Goal: Information Seeking & Learning: Find specific fact

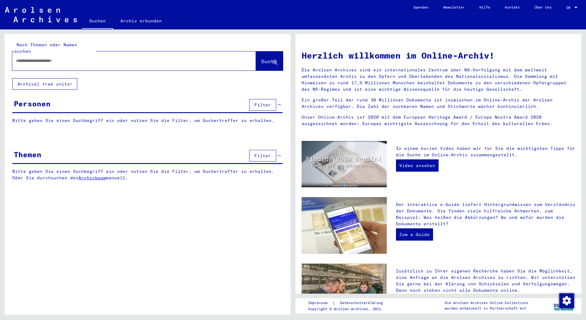
click at [61, 58] on input "text" at bounding box center [127, 61] width 222 height 6
type input "**********"
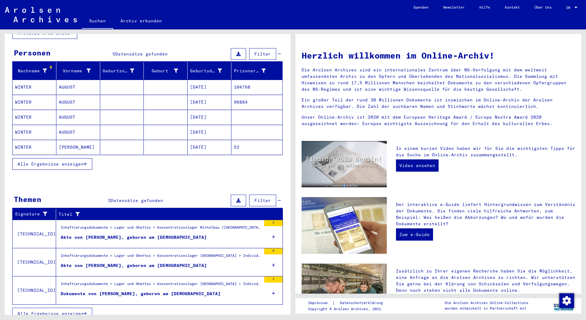
scroll to position [52, 0]
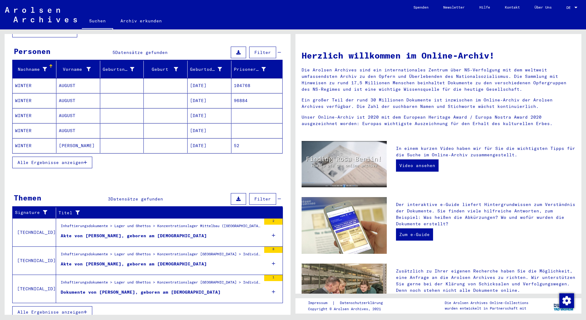
click at [129, 225] on div "Inhaftierungsdokumente > Lager und Ghettos > Konzentrationslager Mittelbau ([GE…" at bounding box center [161, 227] width 201 height 9
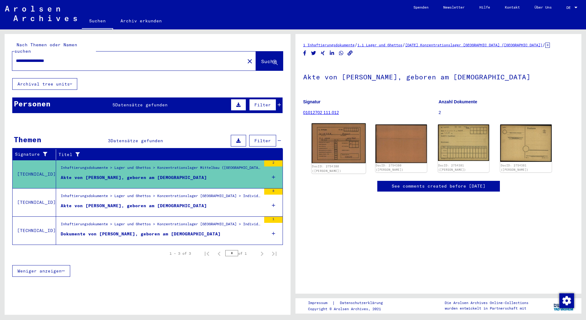
click at [327, 148] on img at bounding box center [339, 143] width 54 height 40
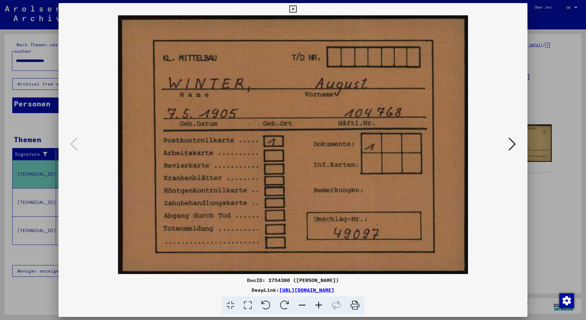
click at [512, 143] on icon at bounding box center [512, 144] width 7 height 15
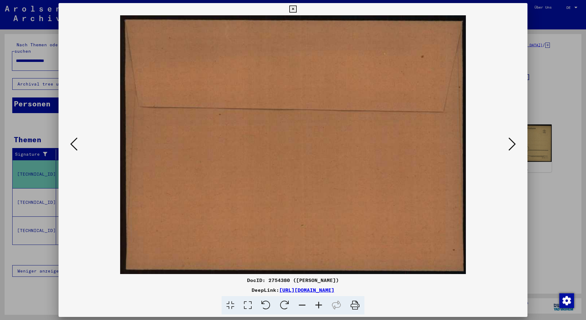
click at [512, 143] on icon at bounding box center [512, 144] width 7 height 15
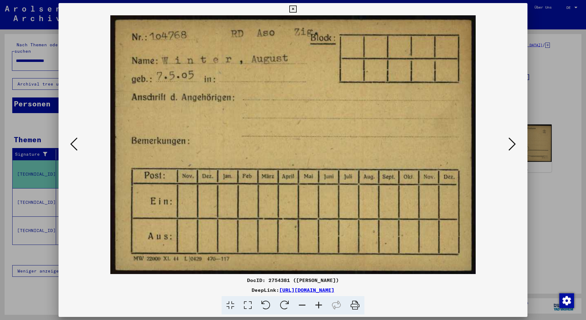
click at [512, 143] on icon at bounding box center [512, 144] width 7 height 15
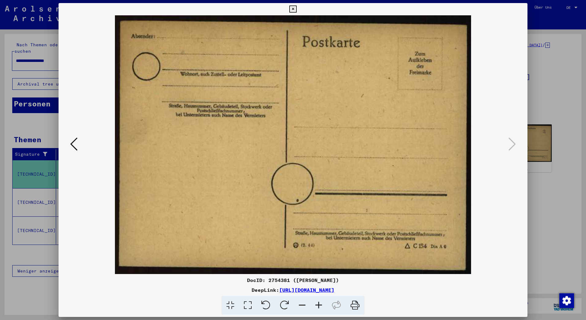
click at [71, 142] on icon at bounding box center [73, 144] width 7 height 15
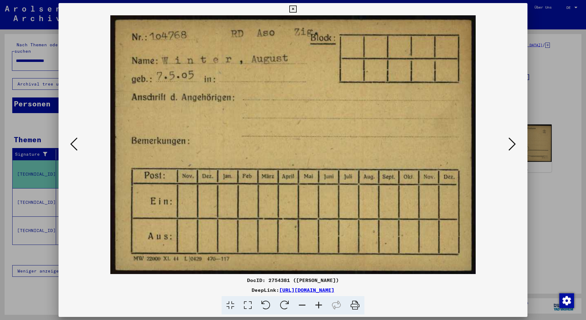
click at [71, 142] on icon at bounding box center [73, 144] width 7 height 15
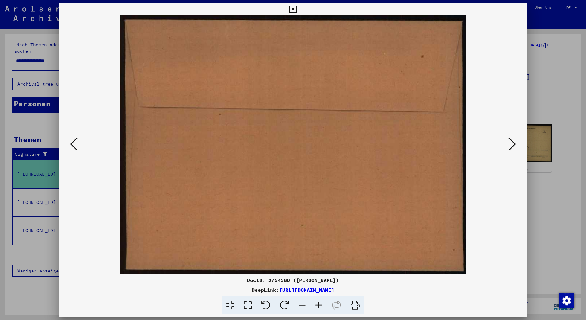
click at [71, 142] on icon at bounding box center [73, 144] width 7 height 15
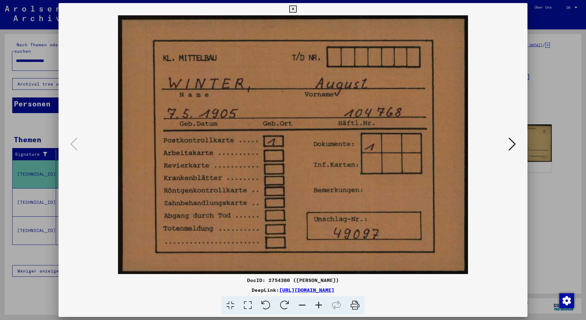
click at [293, 5] on button at bounding box center [293, 9] width 11 height 12
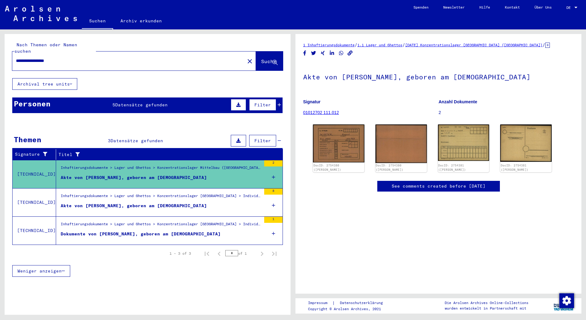
click at [142, 203] on div "Akte von [PERSON_NAME], geboren am [DEMOGRAPHIC_DATA]" at bounding box center [134, 206] width 146 height 6
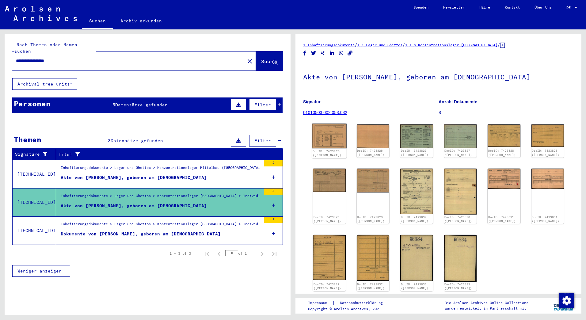
click at [327, 133] on img at bounding box center [329, 136] width 34 height 25
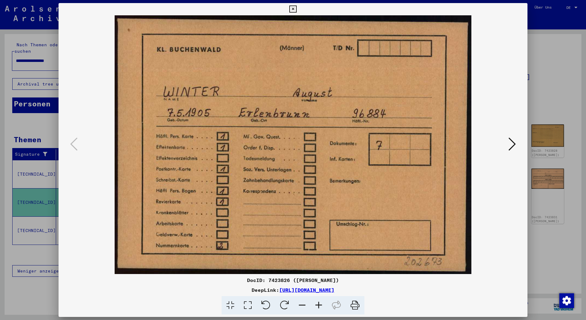
click at [512, 144] on icon at bounding box center [512, 144] width 7 height 15
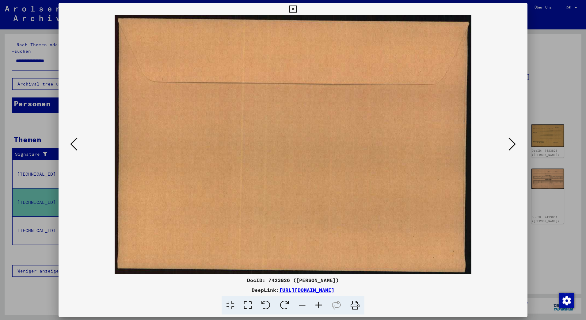
click at [512, 144] on icon at bounding box center [512, 144] width 7 height 15
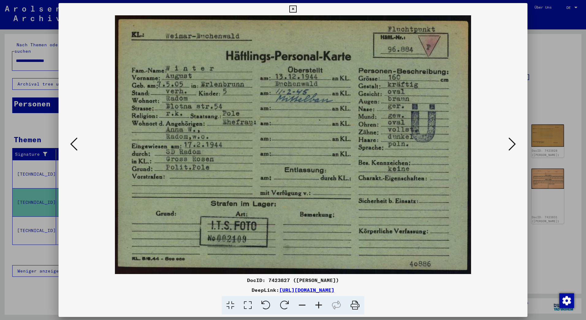
click at [512, 144] on icon at bounding box center [512, 144] width 7 height 15
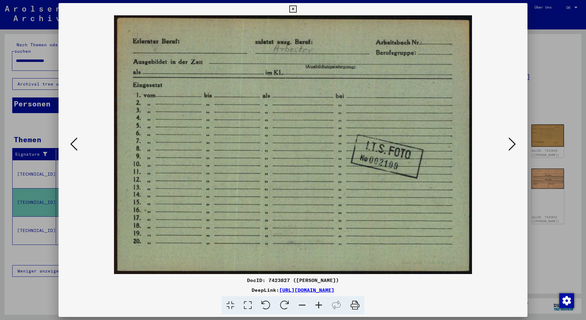
click at [512, 144] on icon at bounding box center [512, 144] width 7 height 15
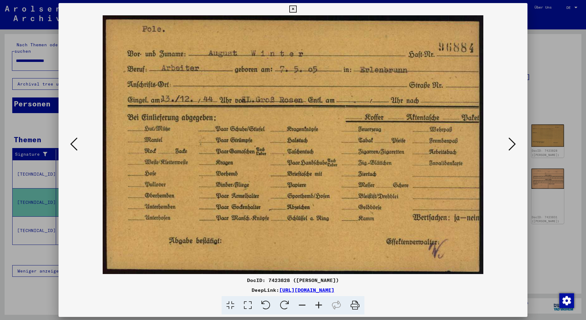
click at [512, 144] on icon at bounding box center [512, 144] width 7 height 15
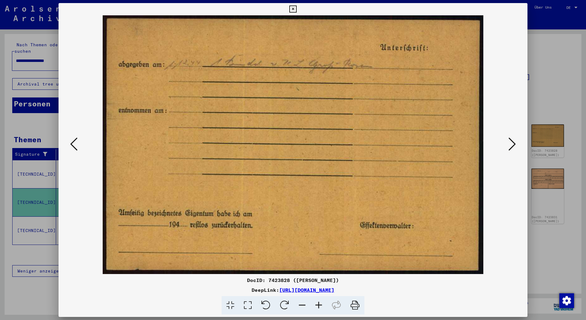
click at [512, 144] on icon at bounding box center [512, 144] width 7 height 15
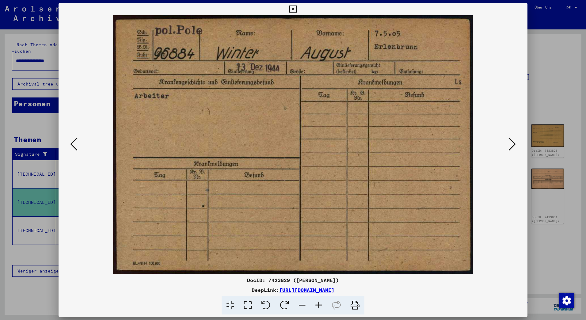
click at [512, 144] on icon at bounding box center [512, 144] width 7 height 15
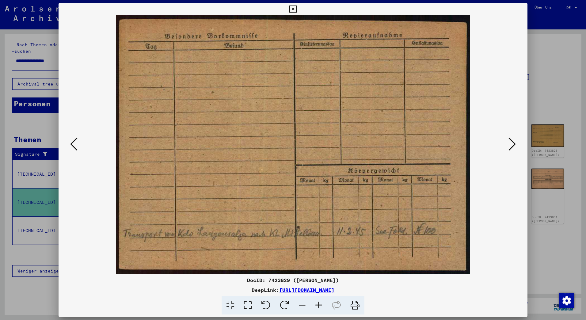
click at [512, 144] on icon at bounding box center [512, 144] width 7 height 15
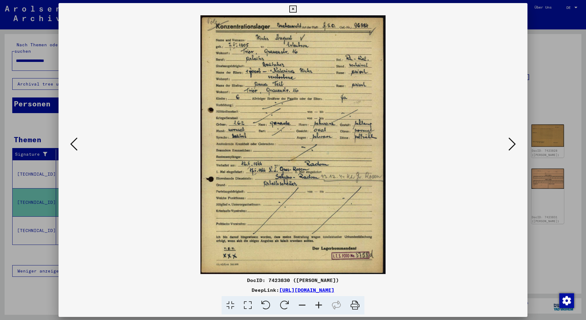
click at [317, 304] on icon at bounding box center [319, 305] width 17 height 19
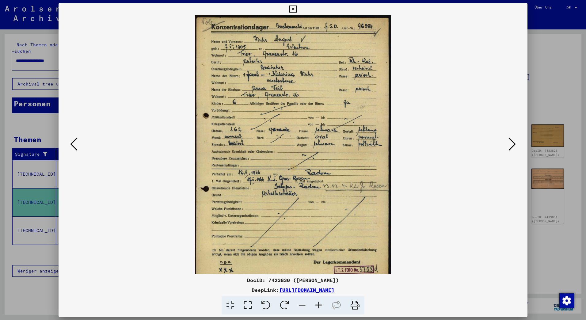
click at [317, 304] on icon at bounding box center [319, 305] width 17 height 19
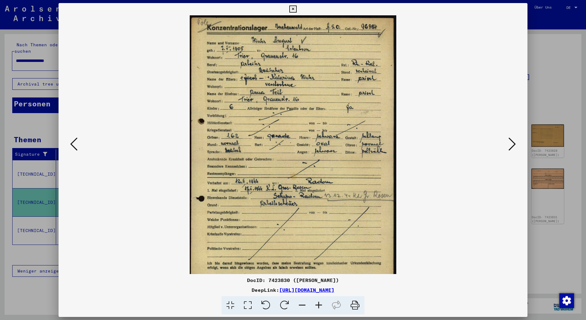
click at [317, 304] on icon at bounding box center [319, 305] width 17 height 19
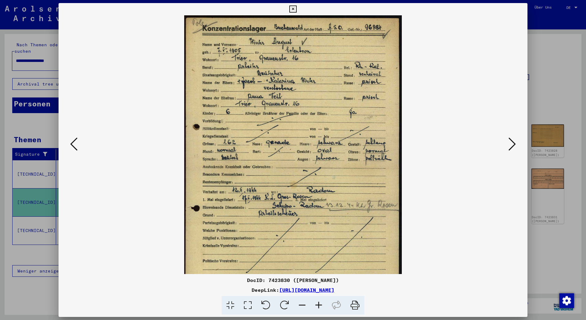
click at [317, 304] on icon at bounding box center [319, 305] width 17 height 19
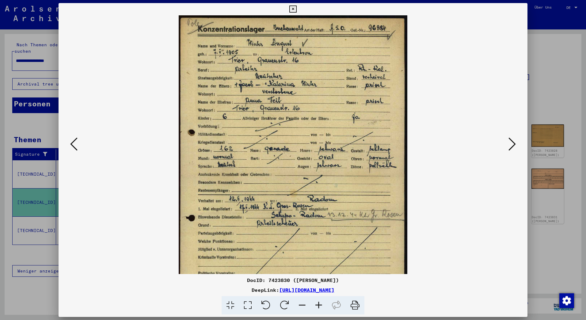
click at [317, 304] on icon at bounding box center [319, 305] width 17 height 19
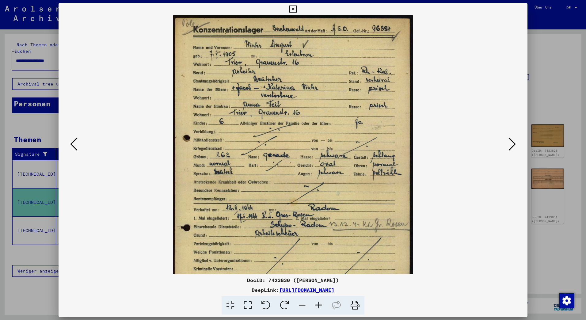
click at [317, 304] on icon at bounding box center [319, 305] width 17 height 19
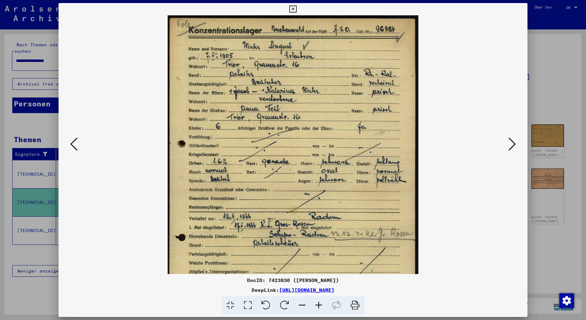
click at [317, 304] on icon at bounding box center [319, 305] width 17 height 19
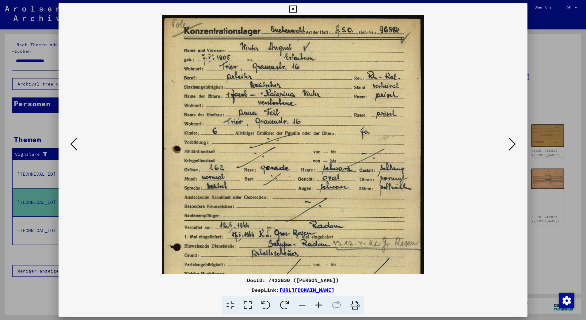
click at [317, 304] on icon at bounding box center [319, 305] width 17 height 19
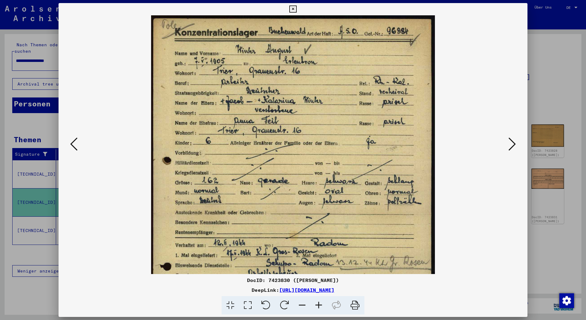
click at [317, 304] on icon at bounding box center [319, 305] width 17 height 19
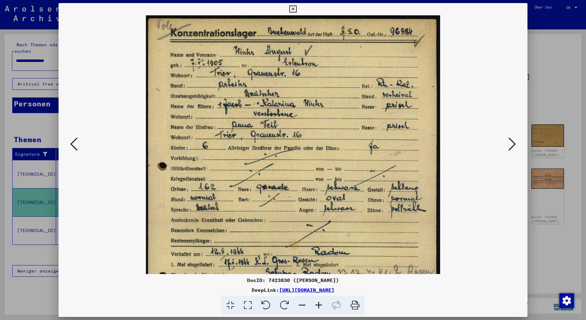
click at [317, 304] on icon at bounding box center [319, 305] width 17 height 19
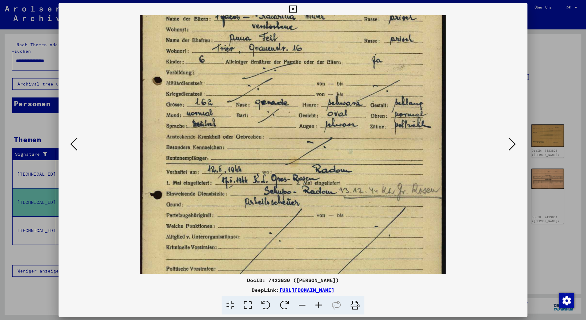
drag, startPoint x: 324, startPoint y: 222, endPoint x: 334, endPoint y: 127, distance: 96.0
click at [334, 127] on img at bounding box center [293, 138] width 306 height 428
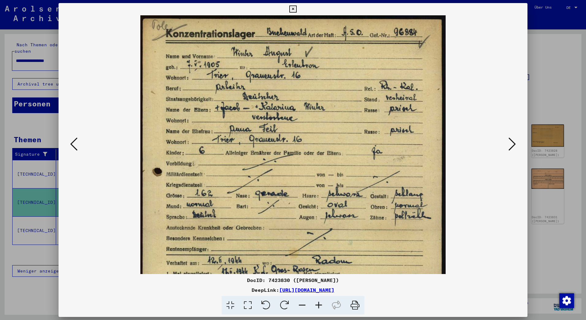
drag, startPoint x: 327, startPoint y: 228, endPoint x: 329, endPoint y: 267, distance: 38.4
click at [329, 283] on div "DocID: 7423830 ([PERSON_NAME]) DeepLink: [URL][DOMAIN_NAME]" at bounding box center [293, 159] width 469 height 312
drag, startPoint x: 329, startPoint y: 144, endPoint x: 320, endPoint y: 229, distance: 85.4
click at [320, 229] on img at bounding box center [293, 229] width 306 height 428
click at [515, 148] on icon at bounding box center [512, 144] width 7 height 15
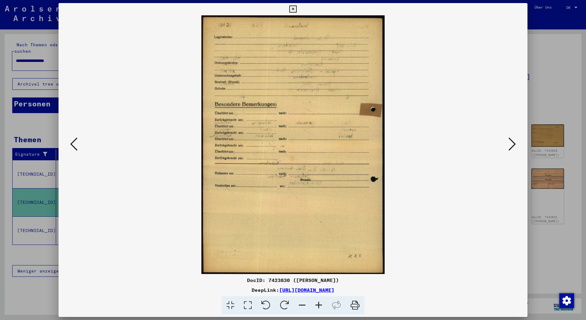
click at [512, 147] on icon at bounding box center [512, 144] width 7 height 15
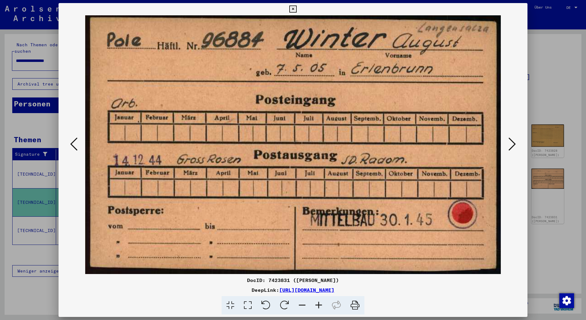
click at [511, 144] on icon at bounding box center [512, 144] width 7 height 15
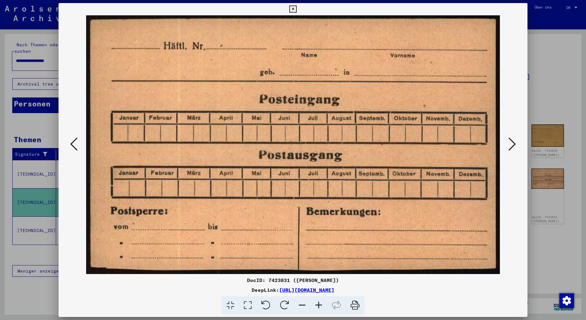
click at [511, 144] on icon at bounding box center [512, 144] width 7 height 15
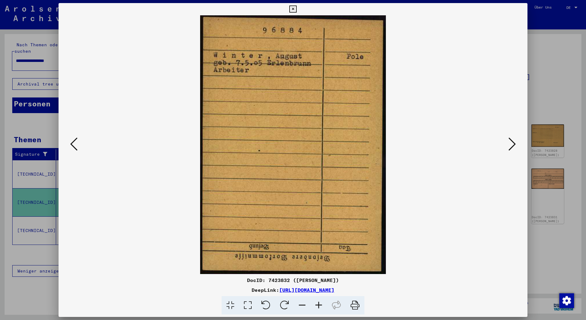
click at [511, 144] on icon at bounding box center [512, 144] width 7 height 15
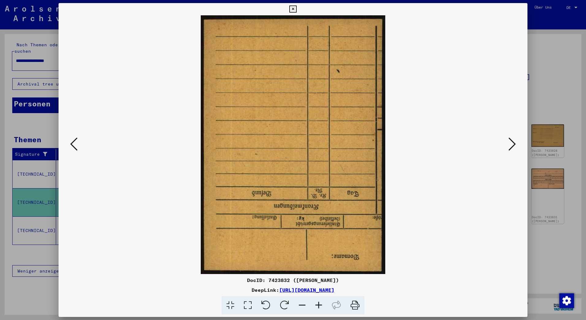
click at [511, 144] on icon at bounding box center [512, 144] width 7 height 15
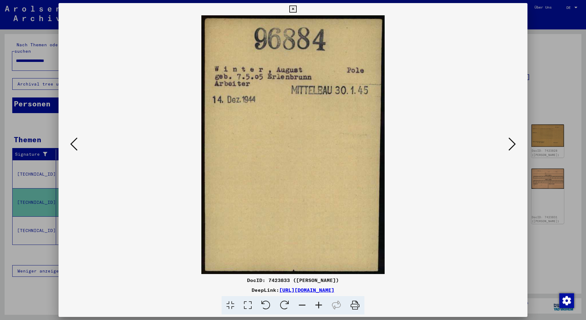
click at [511, 144] on icon at bounding box center [512, 144] width 7 height 15
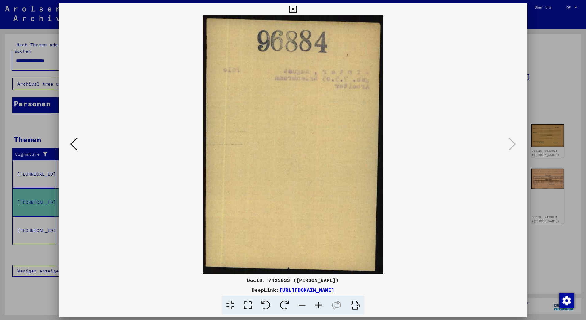
click at [296, 8] on icon at bounding box center [293, 9] width 7 height 7
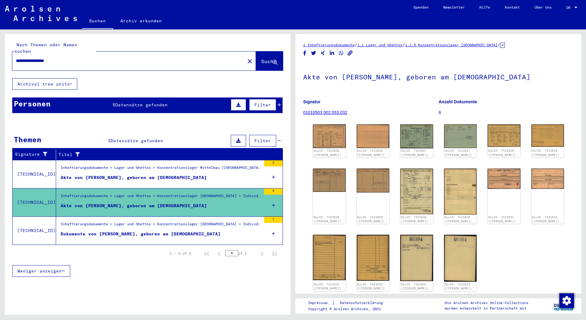
click at [146, 231] on div "Dokumente von [PERSON_NAME], geboren am [DEMOGRAPHIC_DATA]" at bounding box center [141, 234] width 160 height 6
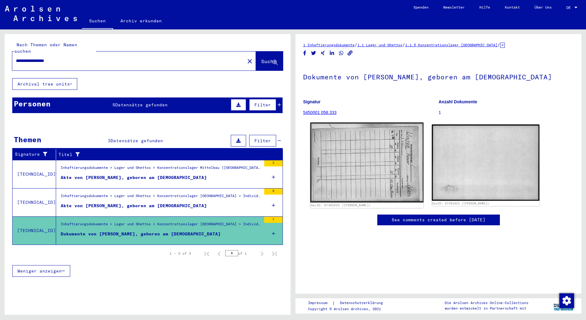
click at [391, 167] on img at bounding box center [366, 163] width 113 height 80
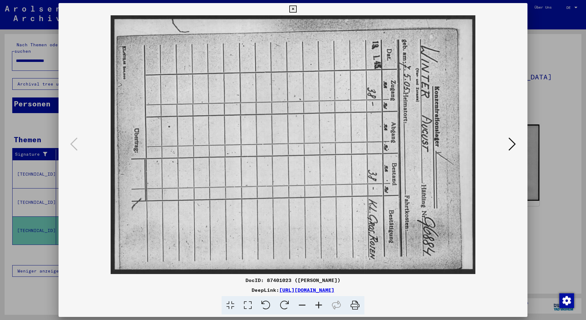
click at [287, 302] on icon at bounding box center [284, 305] width 19 height 19
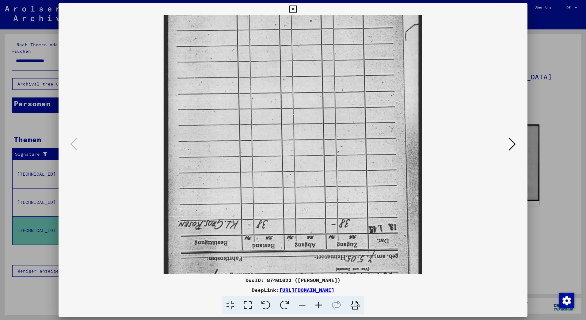
click at [287, 302] on icon at bounding box center [284, 305] width 19 height 19
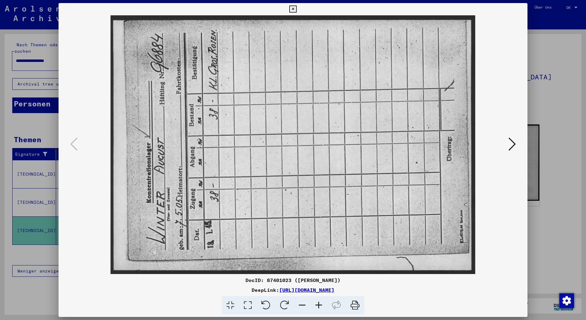
click at [287, 302] on icon at bounding box center [284, 305] width 19 height 19
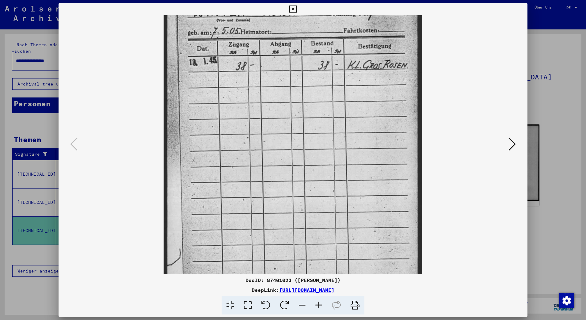
drag, startPoint x: 364, startPoint y: 136, endPoint x: 358, endPoint y: 209, distance: 72.6
click at [358, 209] on img at bounding box center [293, 145] width 259 height 428
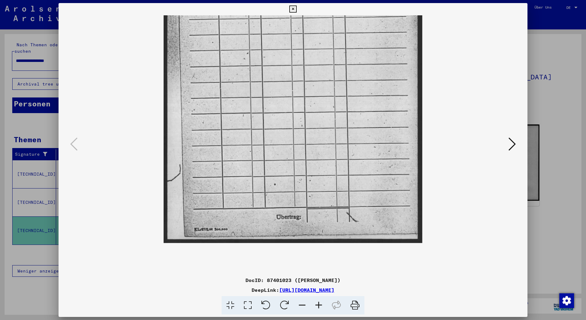
drag, startPoint x: 324, startPoint y: 203, endPoint x: 333, endPoint y: 106, distance: 97.6
click at [333, 106] on img at bounding box center [293, 61] width 259 height 428
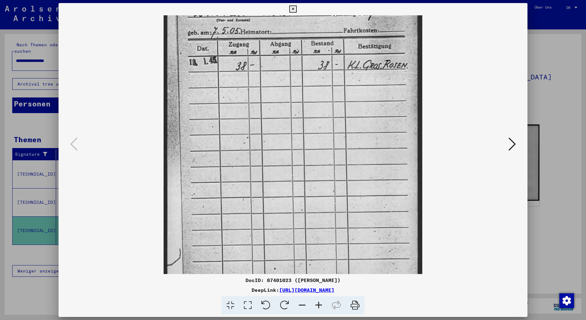
drag, startPoint x: 335, startPoint y: 139, endPoint x: 334, endPoint y: 207, distance: 68.4
click at [323, 297] on div "DocID: 87401023 ([PERSON_NAME]) DeepLink: [URL][DOMAIN_NAME]" at bounding box center [293, 159] width 469 height 312
click at [293, 7] on icon at bounding box center [293, 9] width 7 height 7
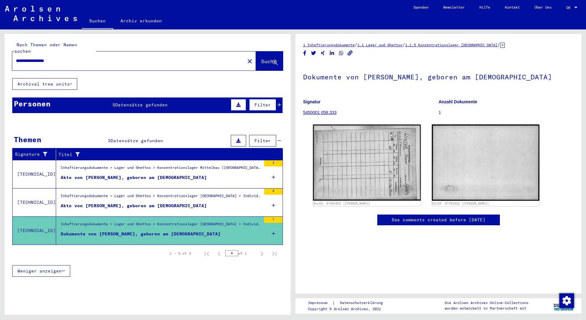
click at [63, 58] on input "**********" at bounding box center [128, 61] width 225 height 6
click at [46, 58] on input "**********" at bounding box center [128, 61] width 225 height 6
click at [99, 58] on input "**********" at bounding box center [128, 61] width 225 height 6
click at [122, 102] on span "Datensätze gefunden" at bounding box center [141, 105] width 52 height 6
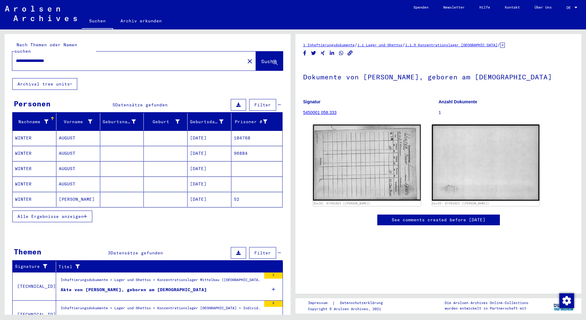
click at [35, 131] on mat-cell "WINTER" at bounding box center [35, 138] width 44 height 15
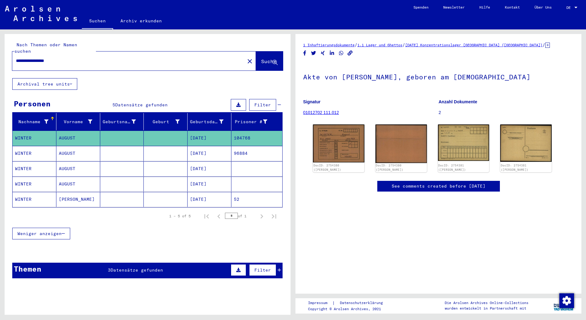
click at [30, 146] on mat-cell "WINTER" at bounding box center [35, 153] width 44 height 15
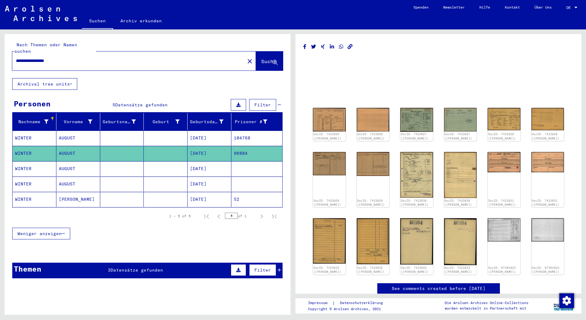
click at [25, 168] on mat-cell "WINTER" at bounding box center [35, 168] width 44 height 15
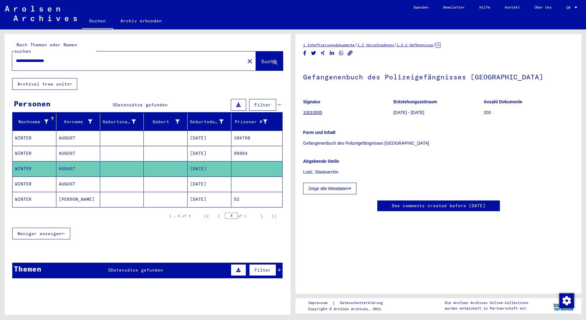
click at [25, 177] on mat-cell "WINTER" at bounding box center [35, 184] width 44 height 15
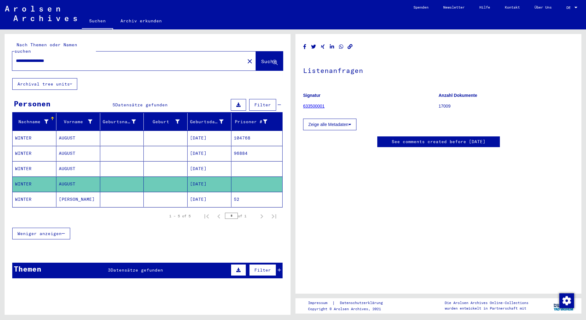
click at [37, 164] on mat-cell "WINTER" at bounding box center [35, 168] width 44 height 15
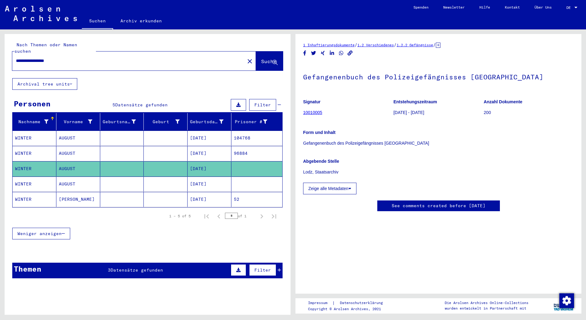
click at [490, 123] on div "Form und Inhalt Gefangenenbuch des Polizeigefängnisses [GEOGRAPHIC_DATA]" at bounding box center [438, 134] width 271 height 25
click at [28, 177] on mat-cell "WINTER" at bounding box center [35, 184] width 44 height 15
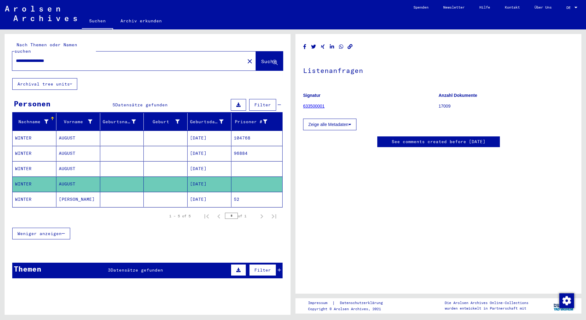
click at [22, 192] on mat-cell "WINTER" at bounding box center [35, 199] width 44 height 15
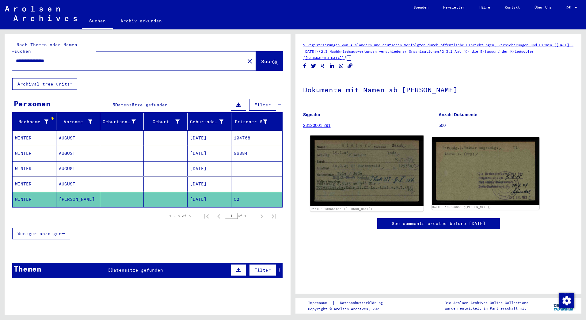
click at [363, 164] on img at bounding box center [366, 171] width 113 height 70
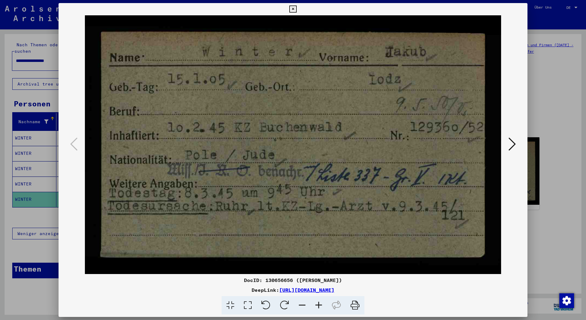
click at [292, 6] on icon at bounding box center [293, 9] width 7 height 7
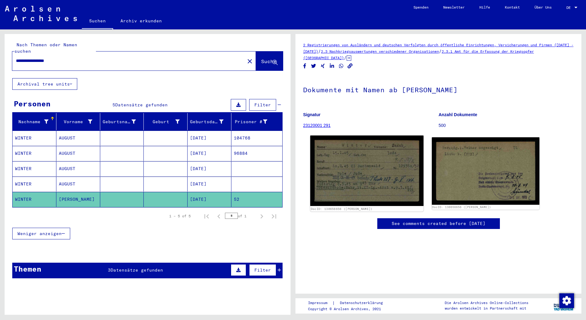
click at [360, 171] on img at bounding box center [366, 171] width 113 height 70
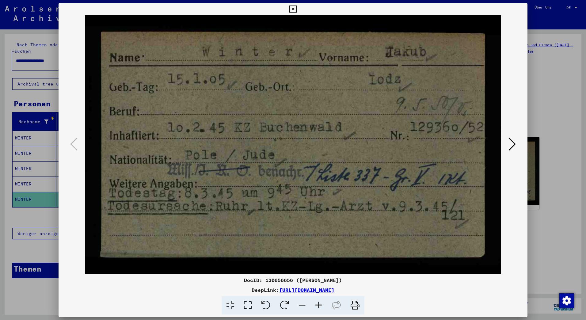
click at [507, 139] on button at bounding box center [512, 144] width 11 height 17
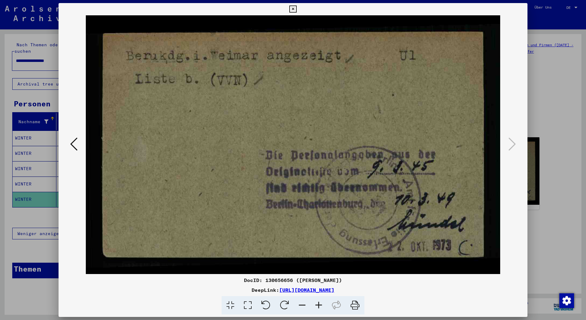
click at [291, 8] on icon at bounding box center [293, 9] width 7 height 7
